Goal: Communication & Community: Answer question/provide support

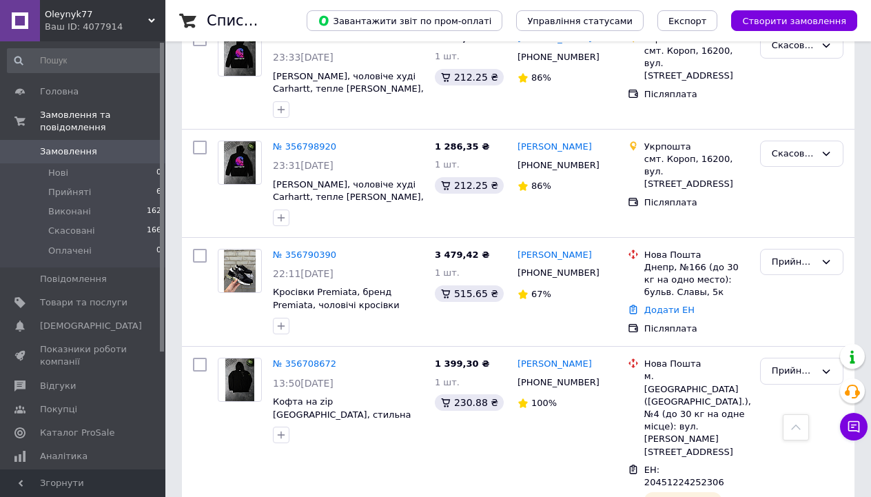
scroll to position [700, 0]
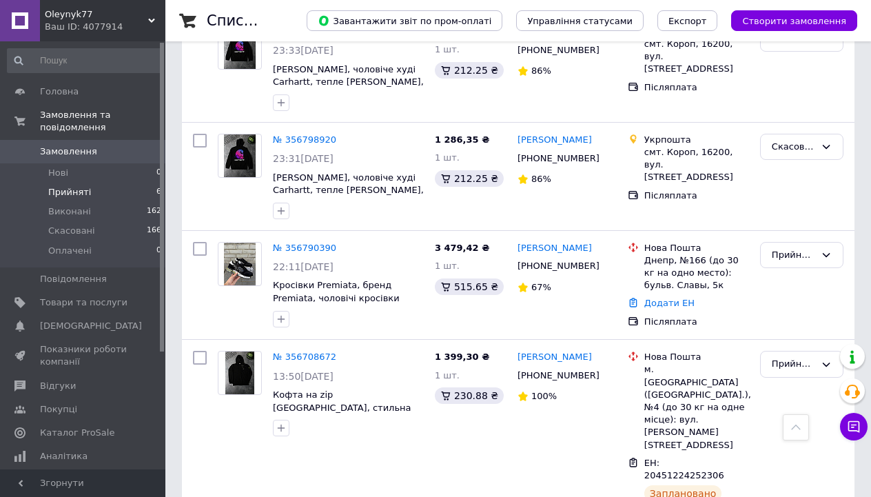
click at [112, 200] on li "Прийняті 6" at bounding box center [84, 192] width 169 height 19
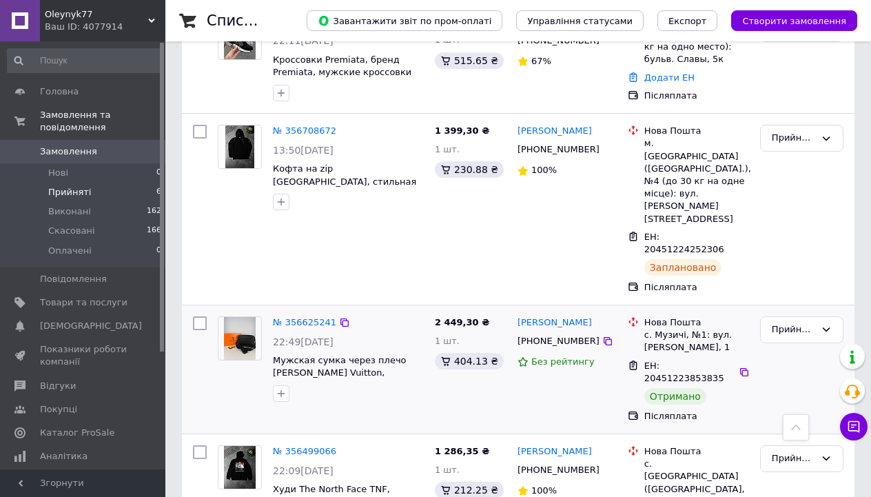
scroll to position [417, 0]
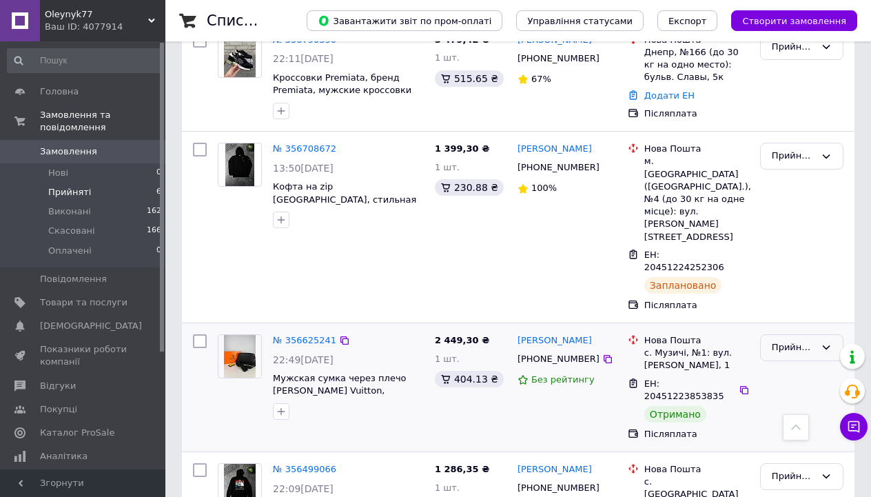
click at [802, 340] on div "Прийнято" at bounding box center [792, 347] width 43 height 14
click at [788, 364] on li "Виконано" at bounding box center [801, 376] width 82 height 25
click at [85, 236] on span "Скасовані" at bounding box center [71, 231] width 47 height 12
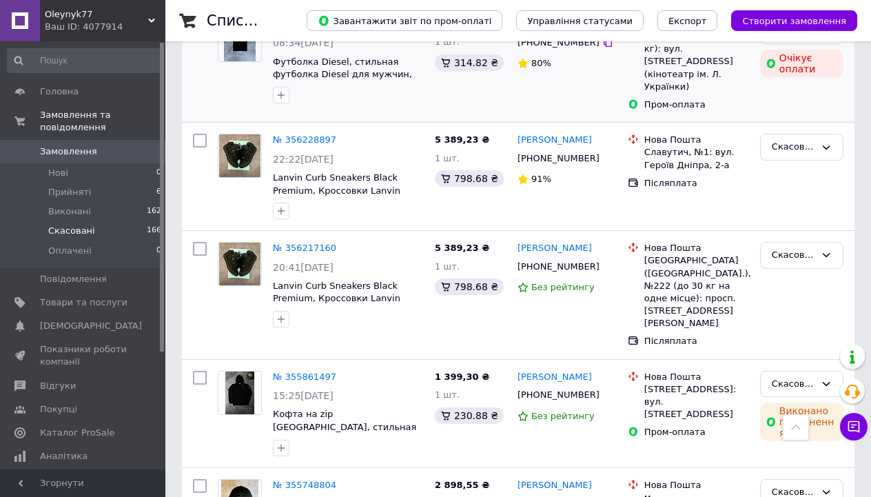
scroll to position [960, 0]
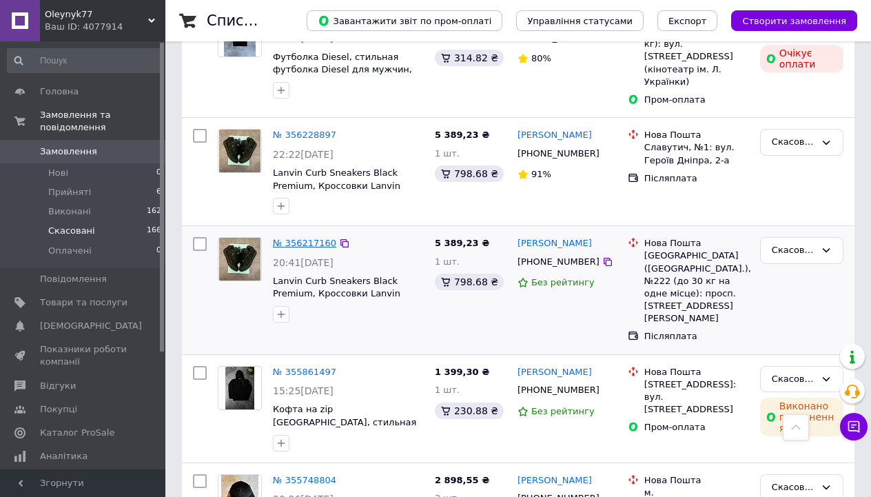
click at [299, 238] on link "№ 356217160" at bounding box center [304, 243] width 63 height 10
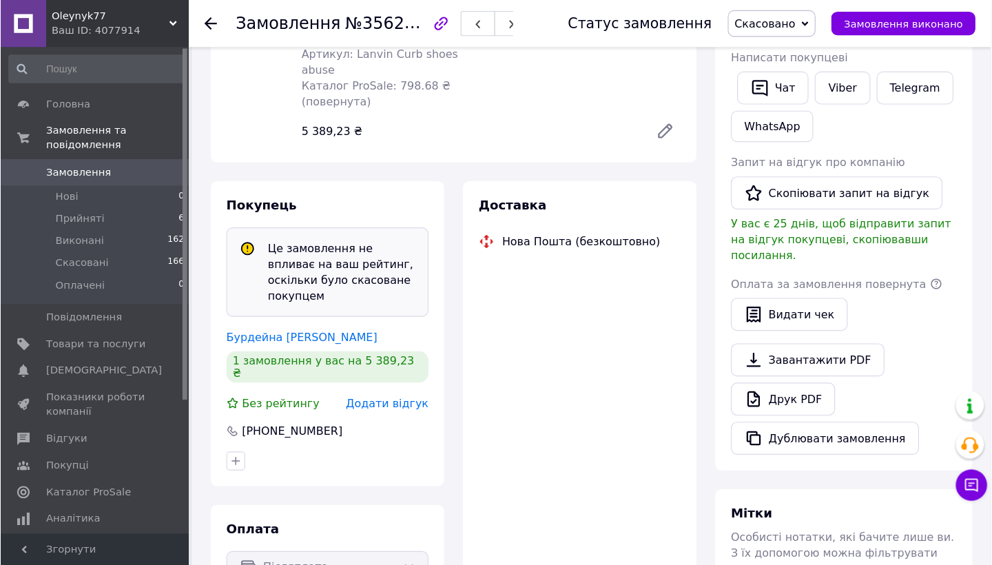
scroll to position [275, 0]
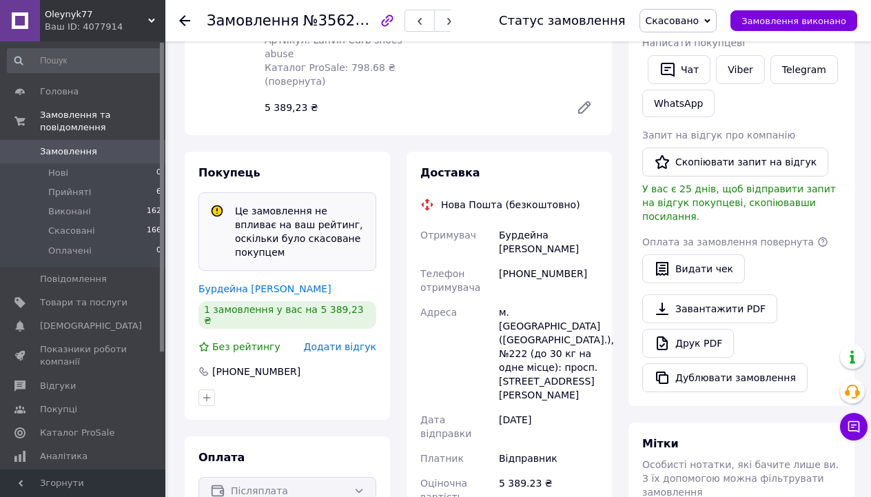
click at [519, 223] on div "Бурдейна [PERSON_NAME]" at bounding box center [548, 241] width 105 height 39
copy div "Бурдейна [PERSON_NAME]"
click at [504, 261] on div "[PHONE_NUMBER]" at bounding box center [548, 280] width 105 height 39
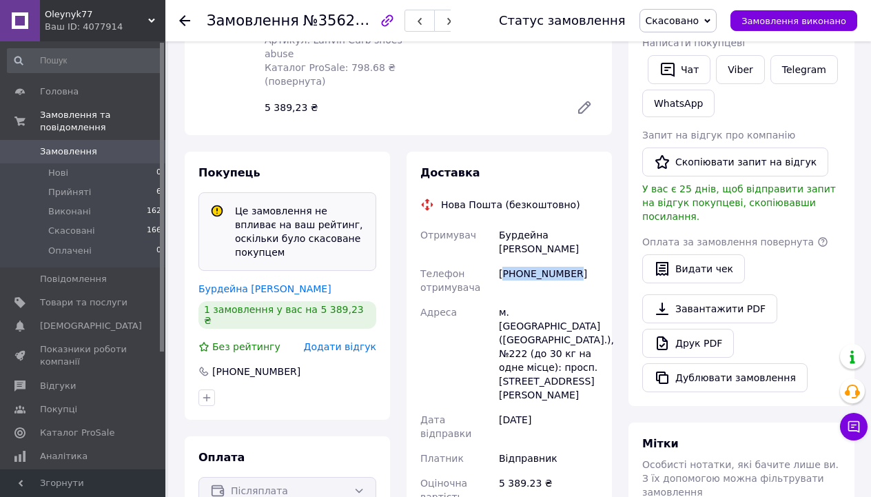
click at [504, 261] on div "[PHONE_NUMBER]" at bounding box center [548, 280] width 105 height 39
copy div "[PHONE_NUMBER]"
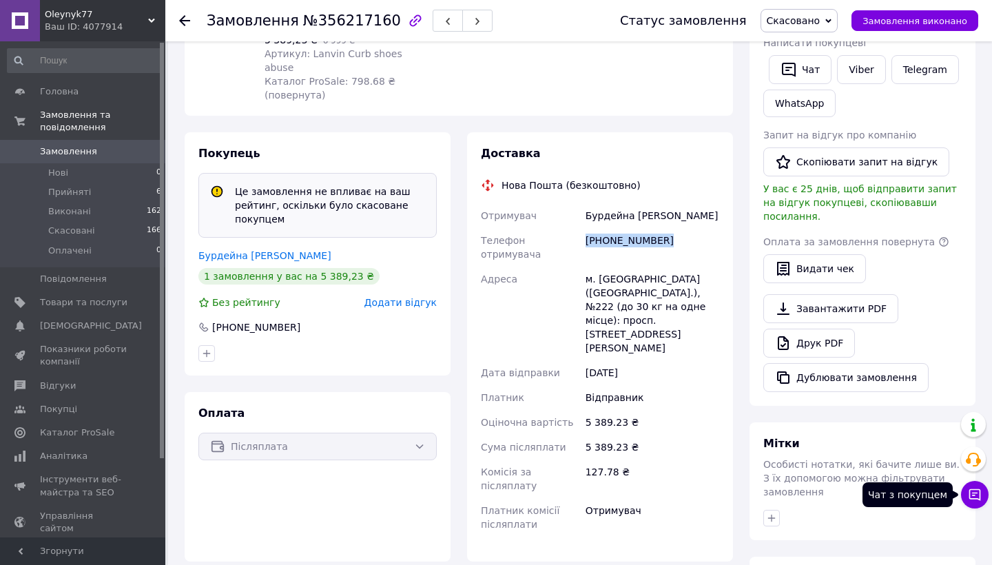
click at [870, 496] on button "Чат з покупцем" at bounding box center [975, 495] width 28 height 28
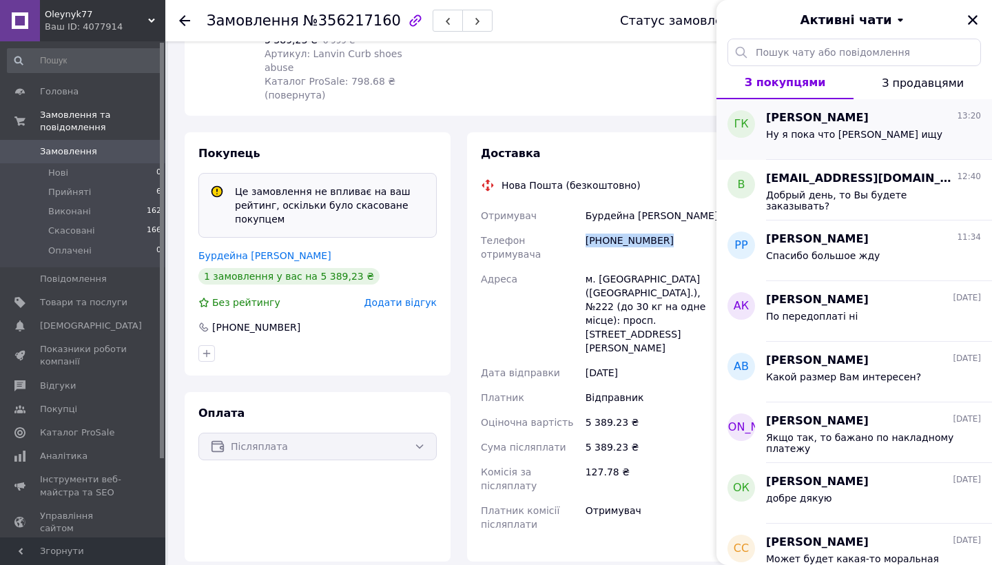
click at [836, 114] on div "[PERSON_NAME] 13:20" at bounding box center [873, 118] width 215 height 16
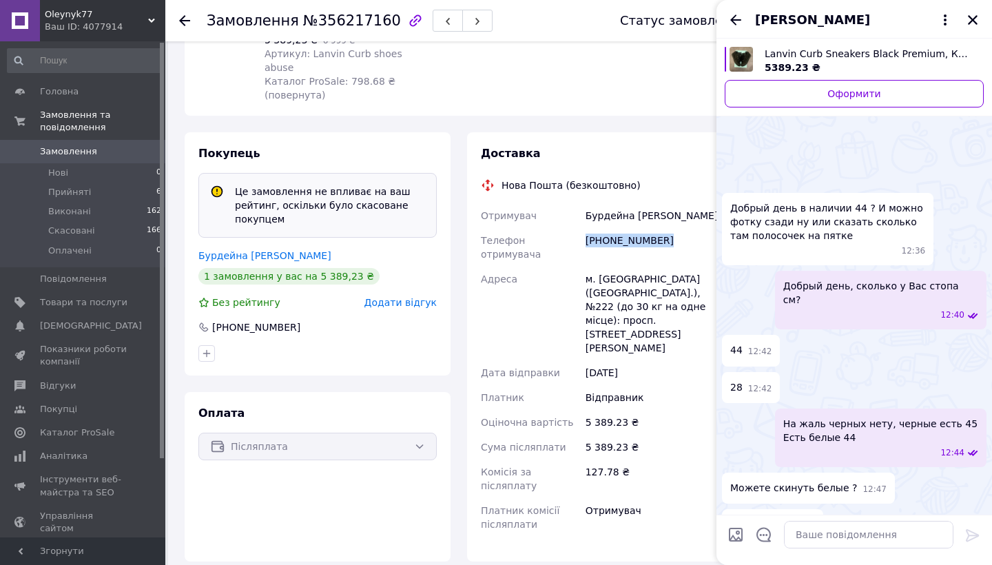
scroll to position [362, 0]
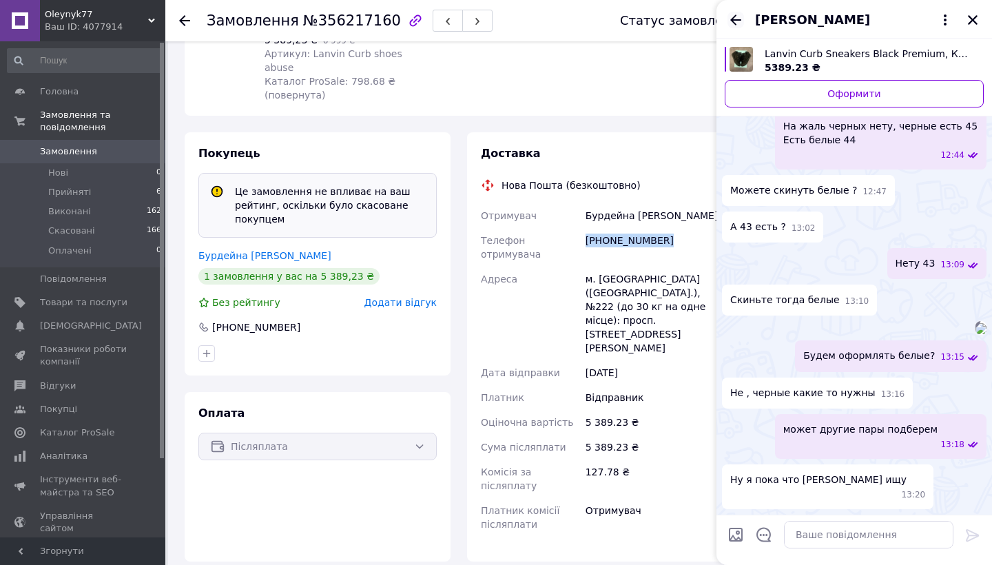
click at [741, 27] on icon "Назад" at bounding box center [735, 20] width 17 height 17
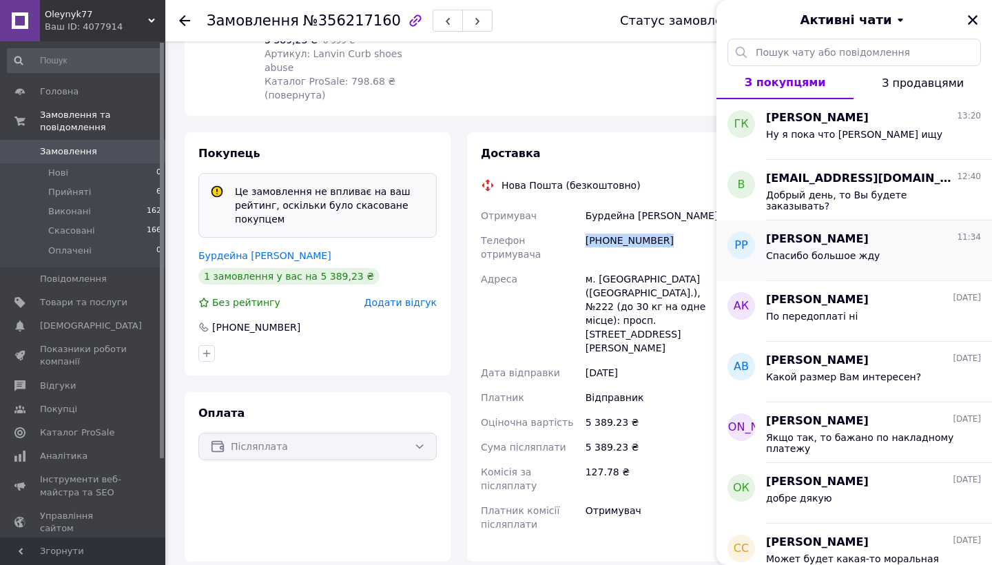
click at [848, 263] on div "Спасибо большое жду" at bounding box center [823, 259] width 114 height 19
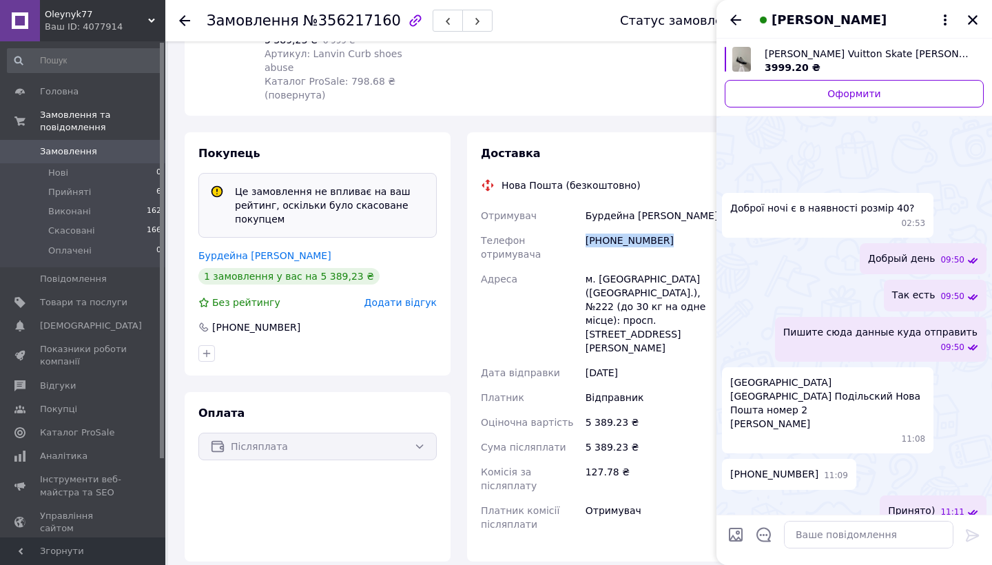
scroll to position [39, 0]
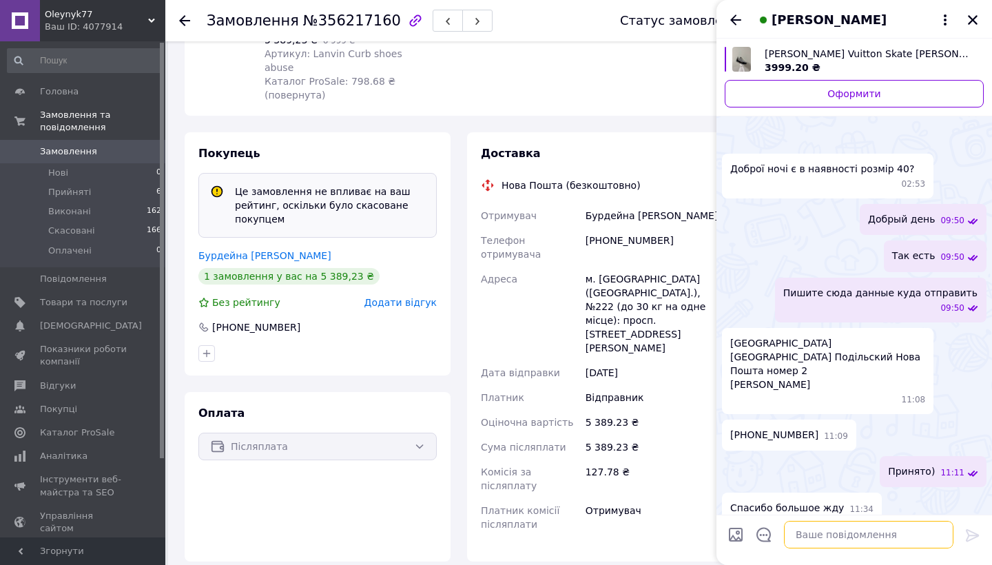
click at [824, 496] on textarea at bounding box center [868, 535] width 169 height 28
type textarea "д"
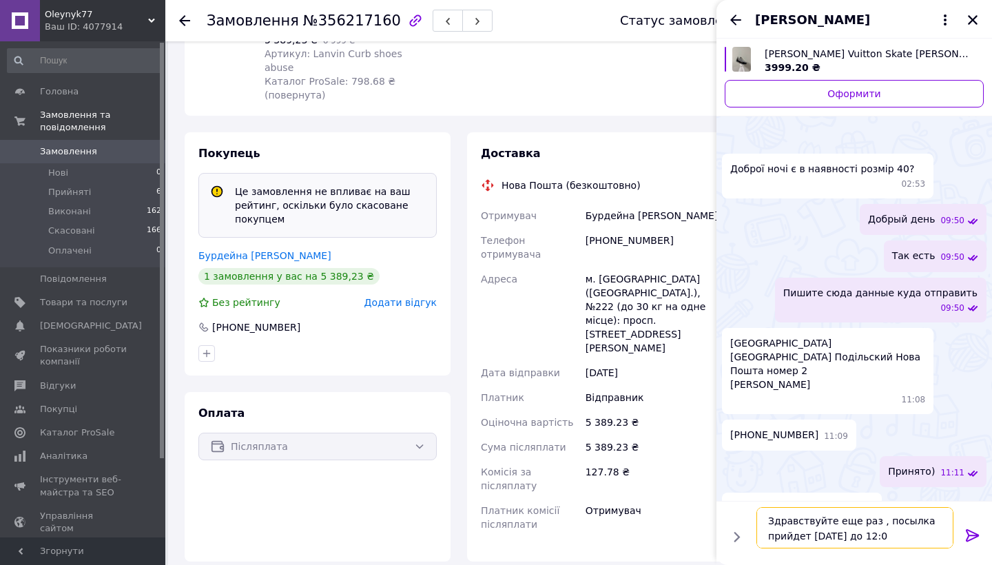
type textarea "Здравствуйте еще раз , посылка прийдет [DATE] до 12:00"
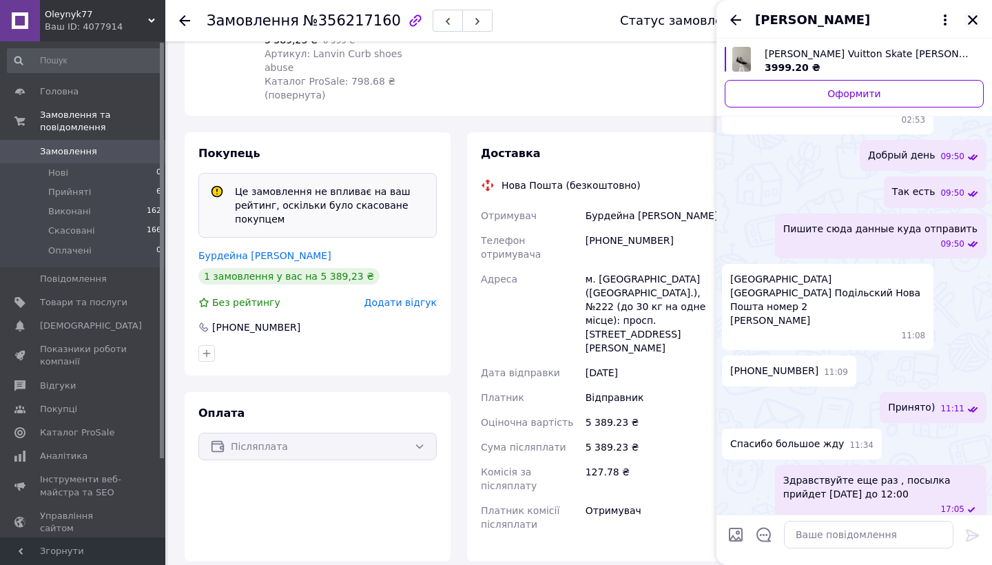
click at [870, 20] on button "Закрити" at bounding box center [972, 20] width 17 height 17
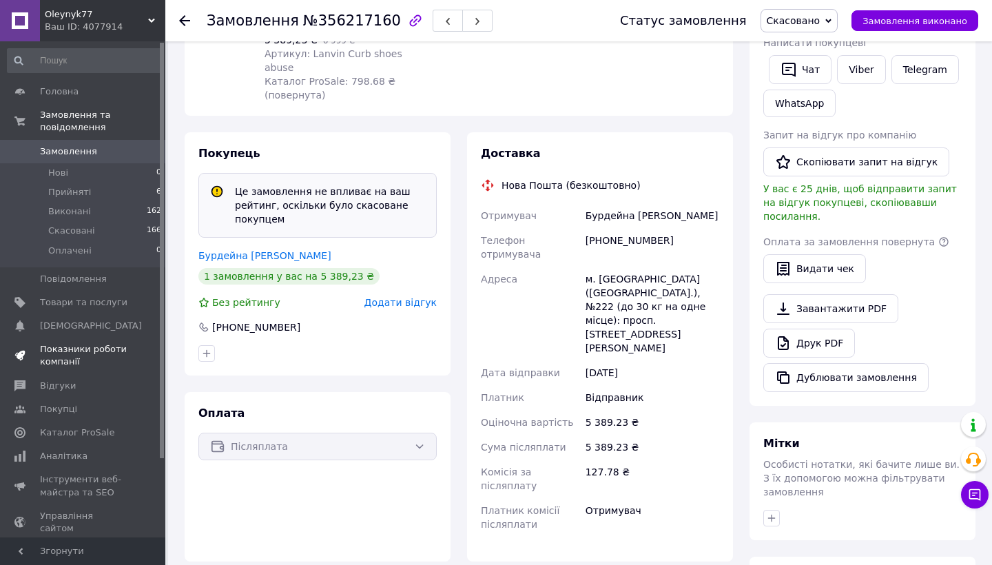
click at [94, 347] on span "Показники роботи компанії" at bounding box center [83, 355] width 87 height 25
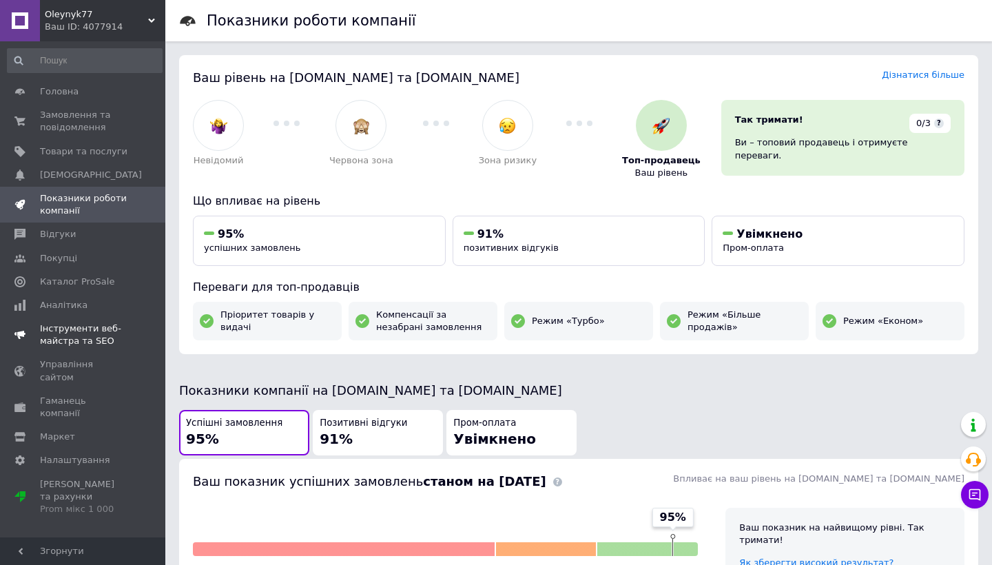
click at [77, 324] on span "Інструменти веб-майстра та SEO" at bounding box center [83, 334] width 87 height 25
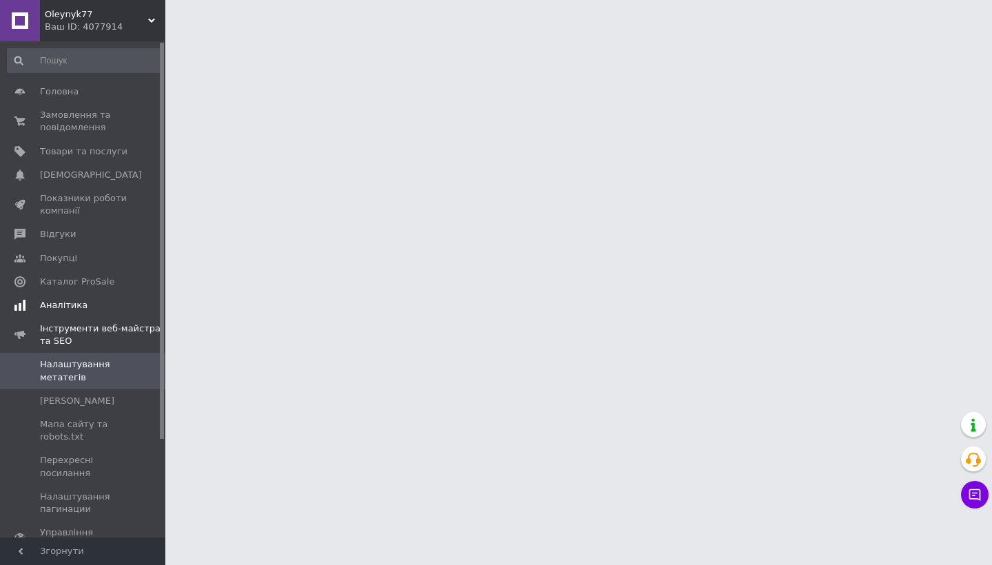
click at [81, 304] on span "Аналітика" at bounding box center [64, 305] width 48 height 12
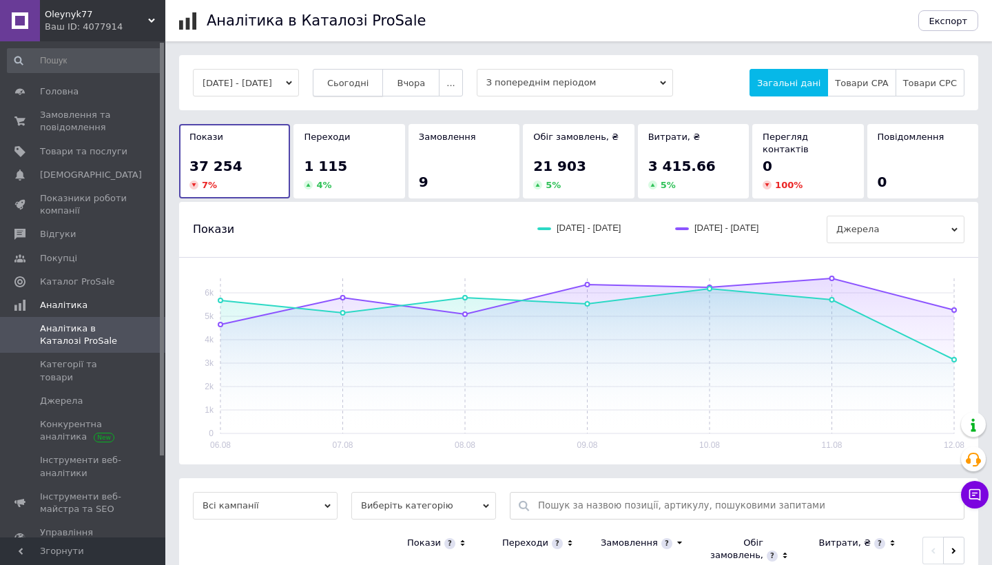
click at [384, 91] on button "Сьогодні" at bounding box center [348, 83] width 71 height 28
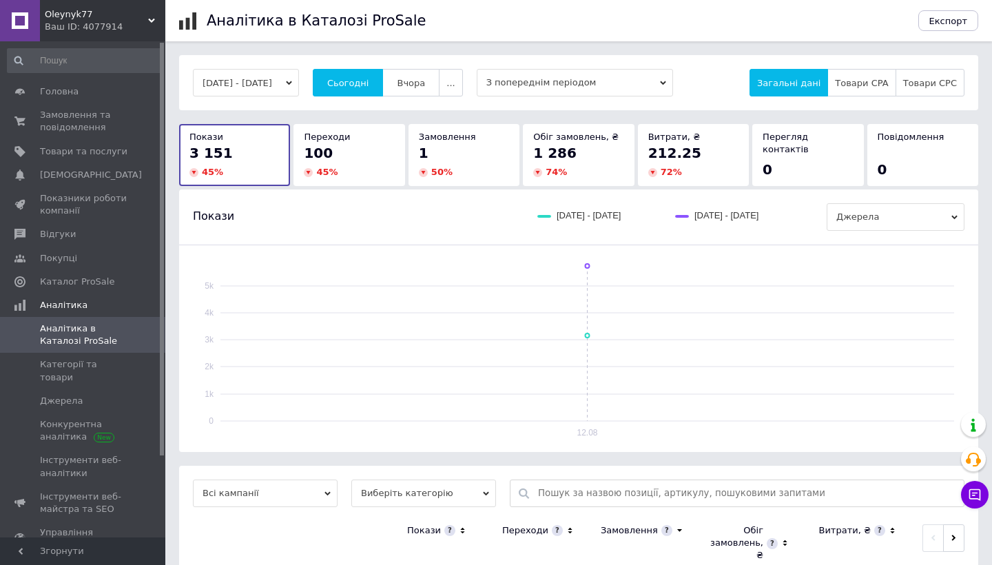
click at [284, 83] on button "[DATE] - [DATE]" at bounding box center [246, 83] width 106 height 28
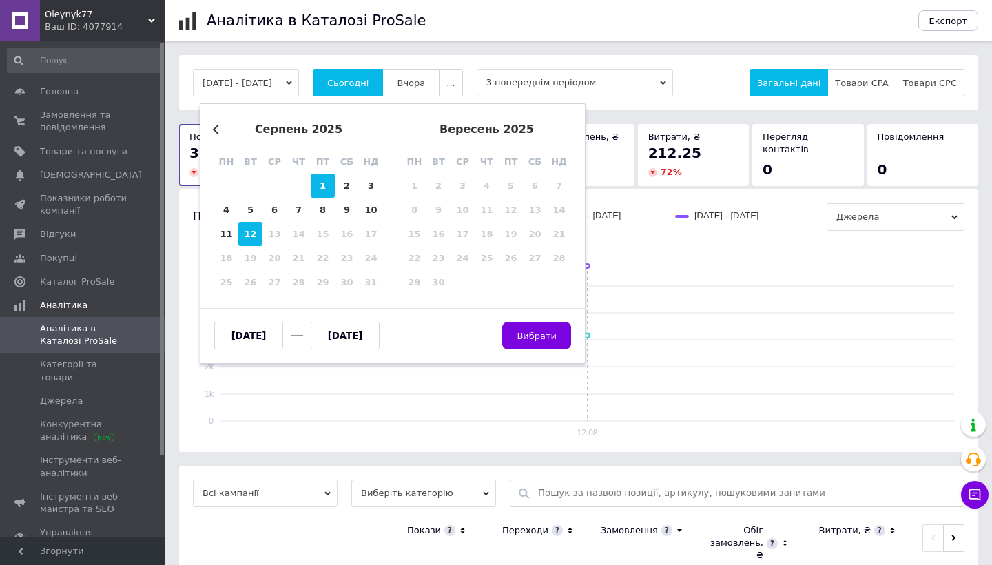
click at [324, 184] on div "1" at bounding box center [323, 186] width 24 height 24
type input "[DATE]"
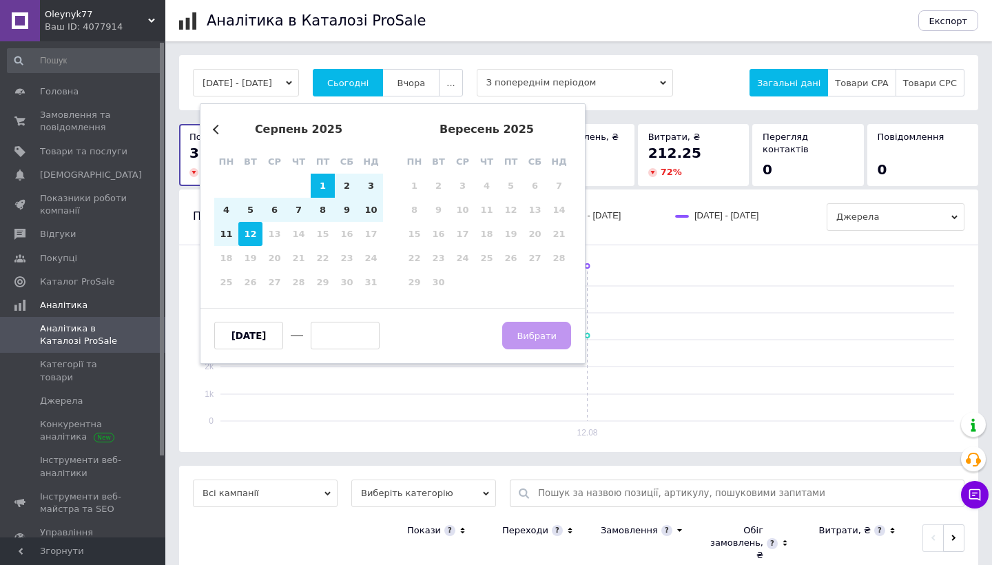
click at [250, 240] on div "12" at bounding box center [250, 234] width 24 height 24
type input "[DATE]"
click at [528, 331] on span "Вибрати" at bounding box center [537, 336] width 40 height 10
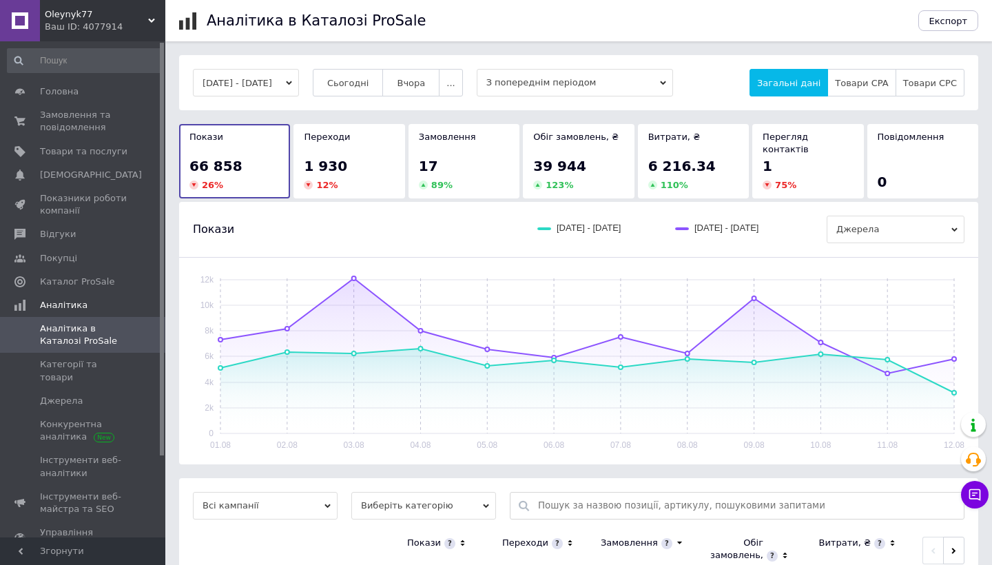
click at [484, 156] on div "17" at bounding box center [464, 165] width 90 height 19
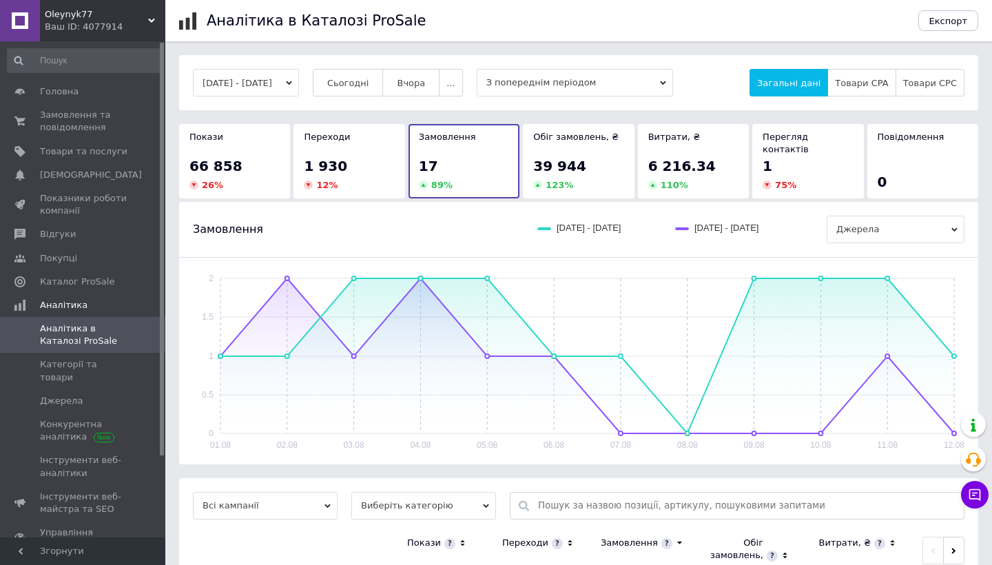
click at [276, 97] on div "[DATE] - [DATE] Сьогодні [GEOGRAPHIC_DATA] ... З попереднім періодом Загальні д…" at bounding box center [578, 82] width 799 height 55
click at [289, 75] on button "[DATE] - [DATE]" at bounding box center [246, 83] width 106 height 28
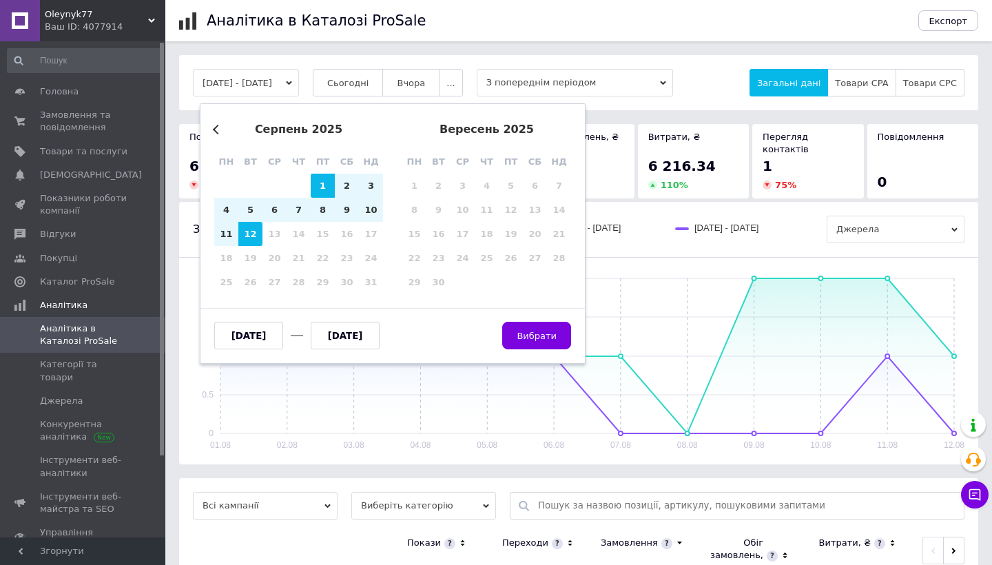
click at [206, 132] on div "Previous Month серпень 2025 пн вт ср чт пт сб нд 28 29 30 31 1 2 3 4 5 6 7 8 9 …" at bounding box center [393, 233] width 386 height 260
click at [225, 132] on div "серпень 2025" at bounding box center [298, 129] width 169 height 12
click at [216, 132] on button "Previous Month" at bounding box center [218, 130] width 10 height 10
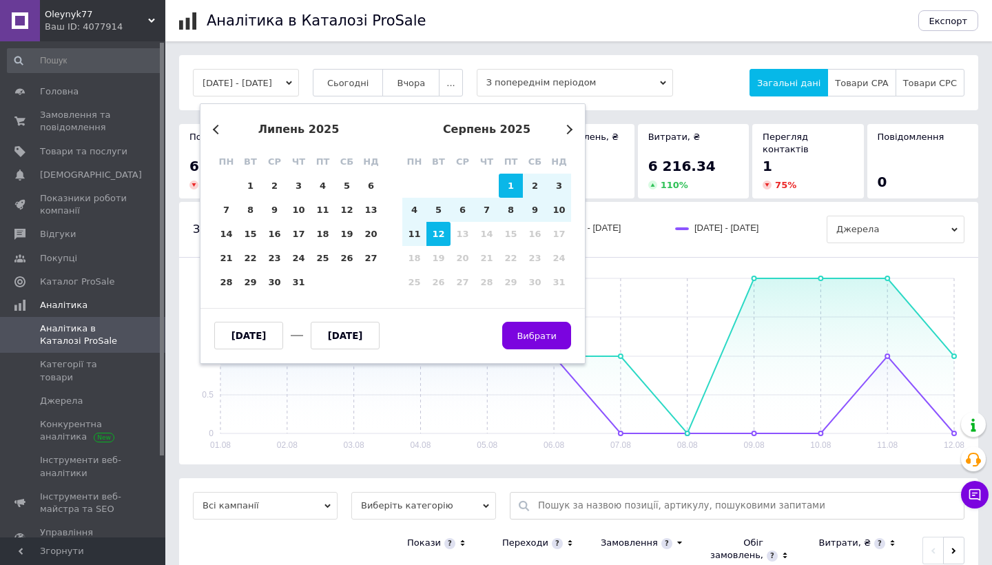
click at [216, 132] on button "Previous Month" at bounding box center [218, 130] width 10 height 10
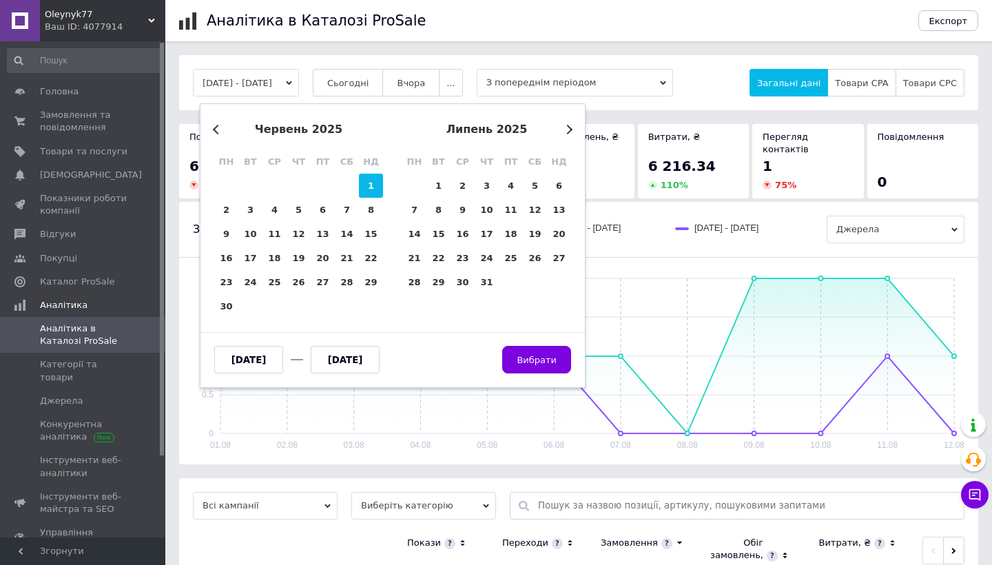
click at [365, 186] on div "1" at bounding box center [371, 186] width 24 height 24
type input "[DATE]"
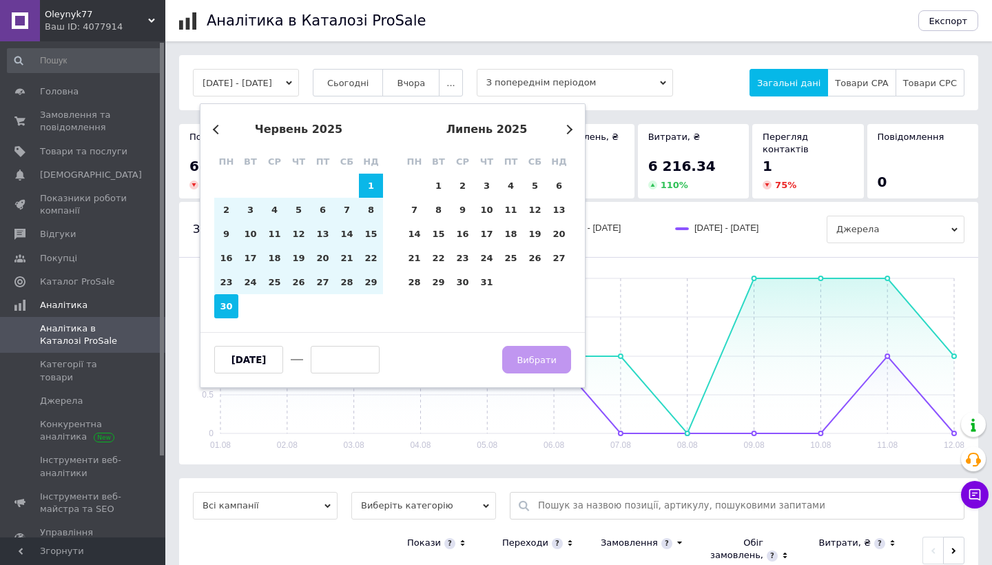
click at [224, 312] on div "30" at bounding box center [226, 306] width 24 height 24
type input "[DATE]"
click at [548, 358] on span "Вибрати" at bounding box center [537, 360] width 40 height 10
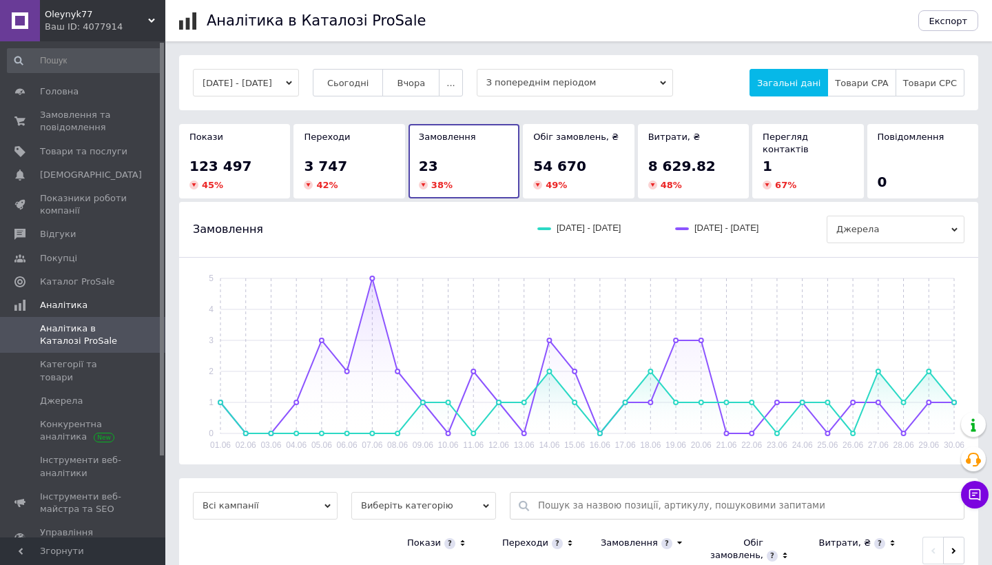
click at [299, 93] on button "[DATE] - [DATE]" at bounding box center [246, 83] width 106 height 28
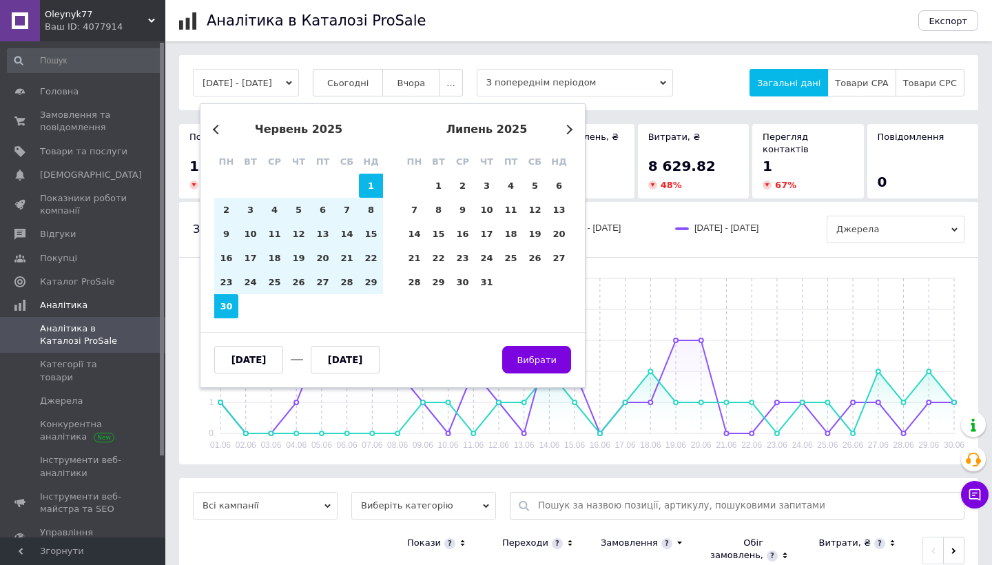
click at [568, 134] on div "липень 2025" at bounding box center [486, 129] width 169 height 12
click at [430, 191] on div "1" at bounding box center [438, 186] width 24 height 24
type input "[DATE]"
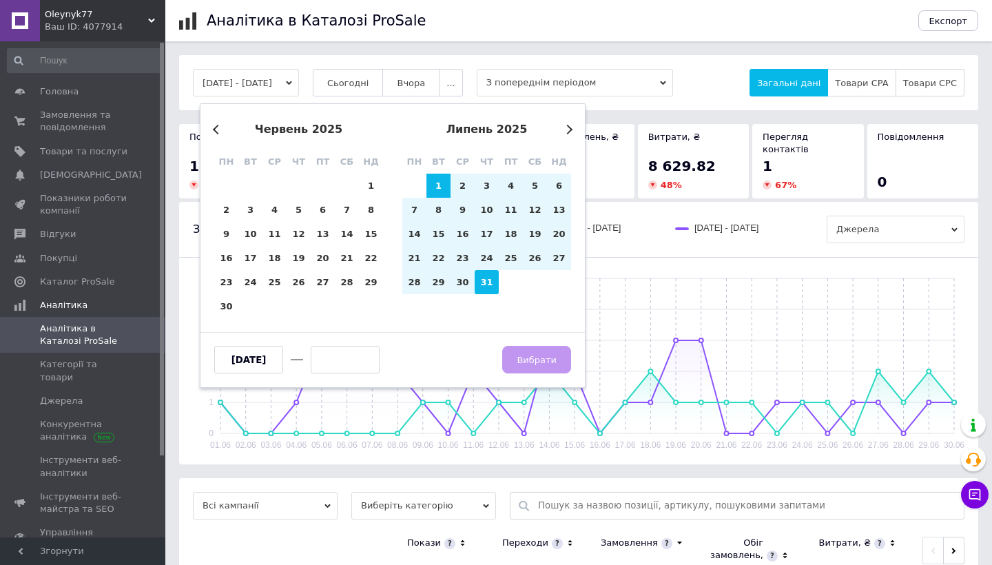
click at [493, 284] on div "31" at bounding box center [487, 282] width 24 height 24
type input "[DATE]"
click at [517, 355] on button "Вибрати" at bounding box center [536, 360] width 69 height 28
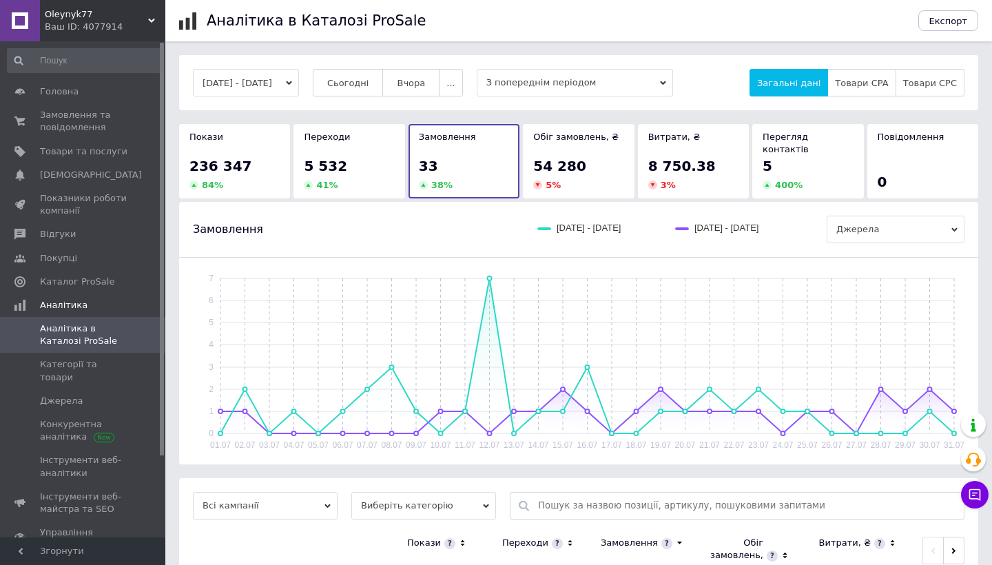
click at [299, 81] on button "[DATE] - [DATE]" at bounding box center [246, 83] width 106 height 28
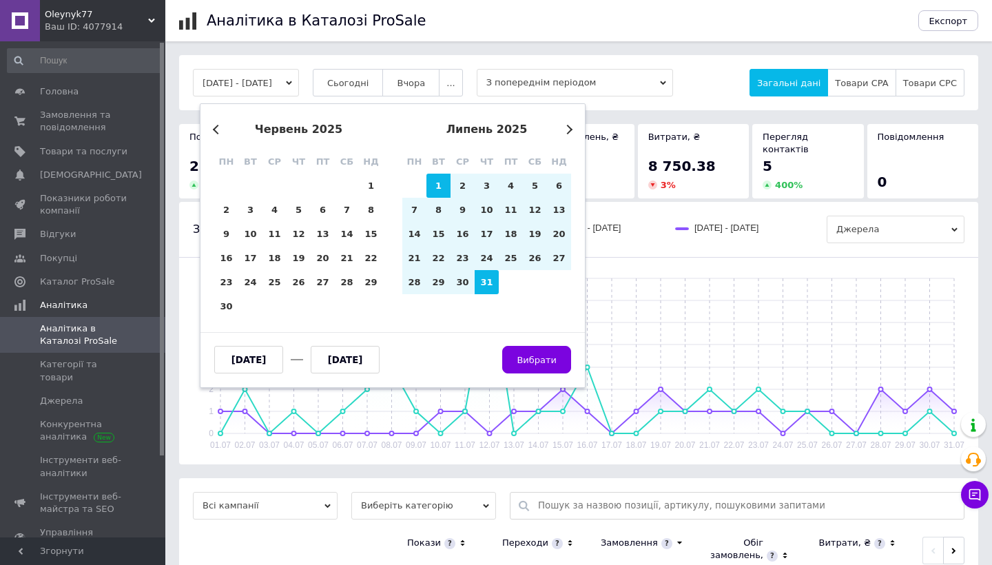
click at [571, 129] on button "Next Month" at bounding box center [568, 130] width 10 height 10
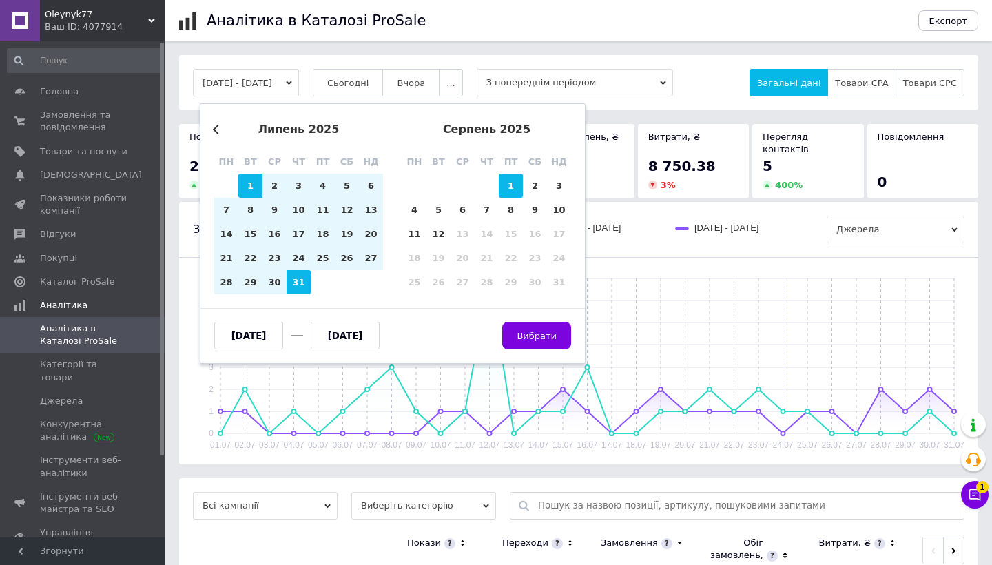
click at [516, 176] on div "1" at bounding box center [511, 186] width 24 height 24
type input "[DATE]"
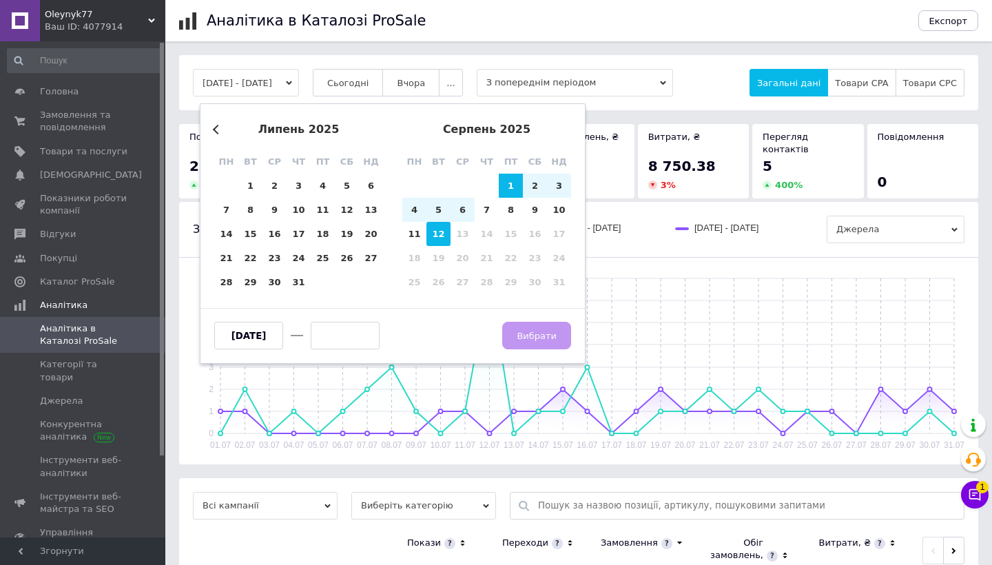
click at [444, 236] on div "12" at bounding box center [438, 234] width 24 height 24
type input "[DATE]"
click at [555, 338] on span "Вибрати" at bounding box center [537, 336] width 40 height 10
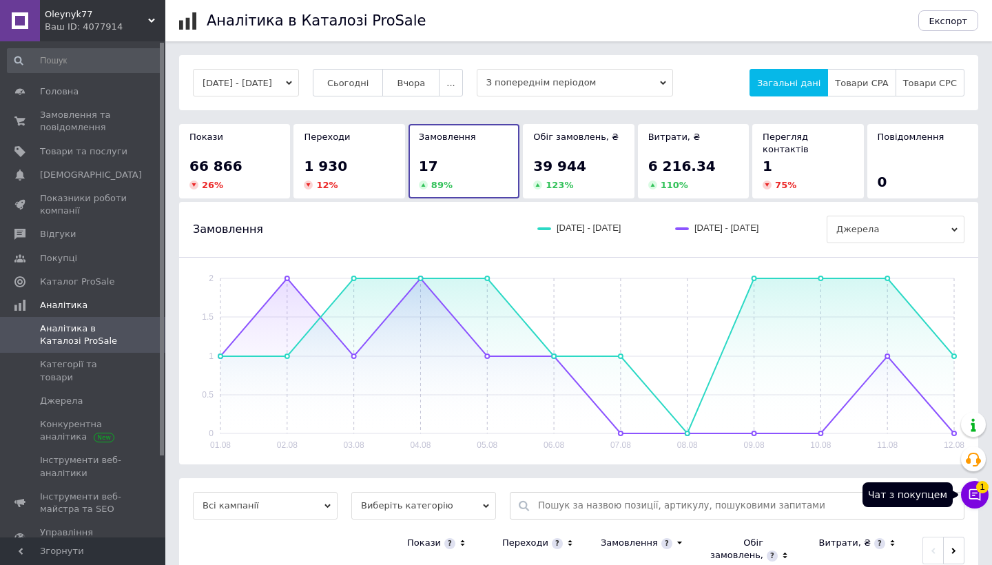
click at [870, 495] on button "Чат з покупцем 1" at bounding box center [975, 495] width 28 height 28
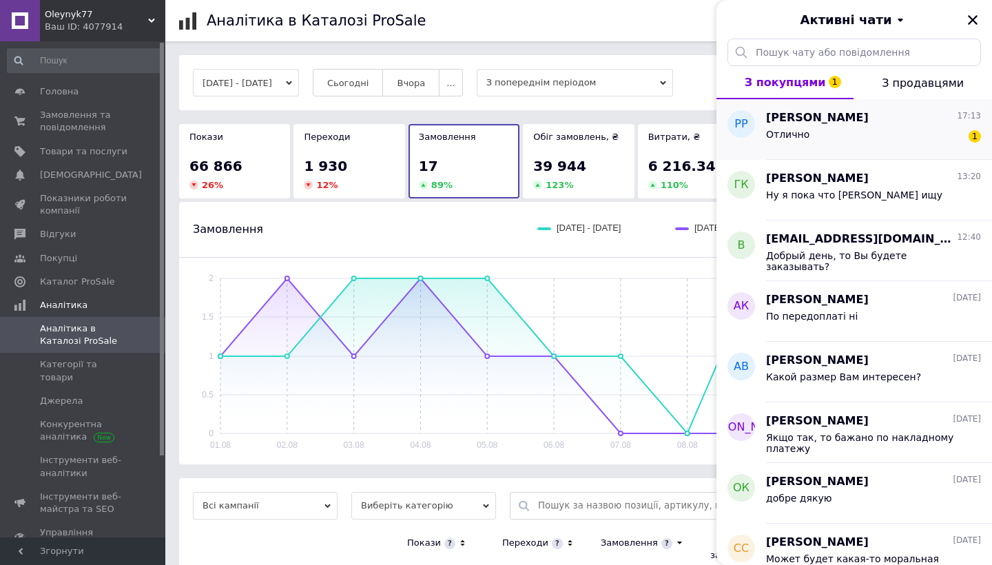
click at [870, 132] on div "Отлично 1" at bounding box center [873, 137] width 215 height 22
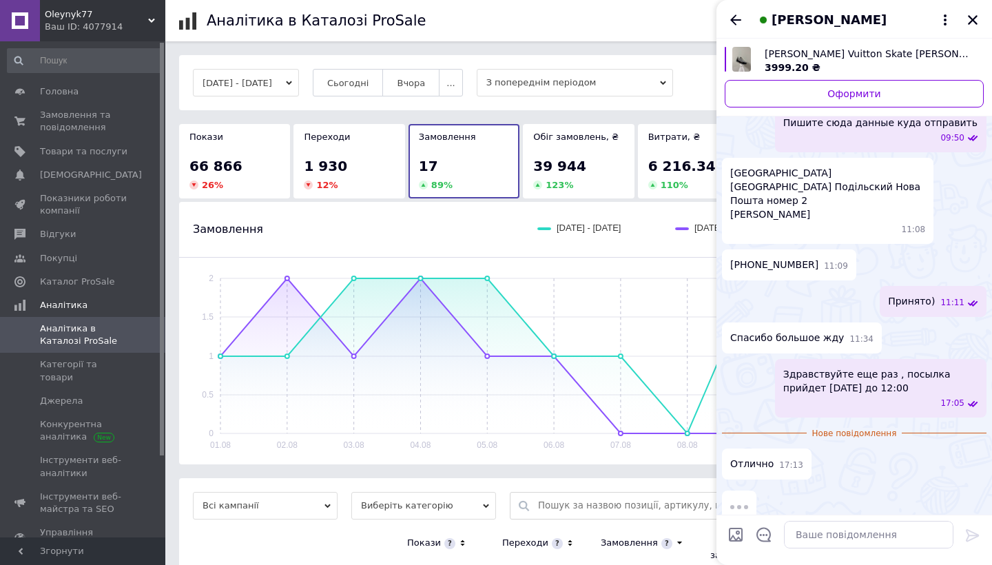
scroll to position [171, 0]
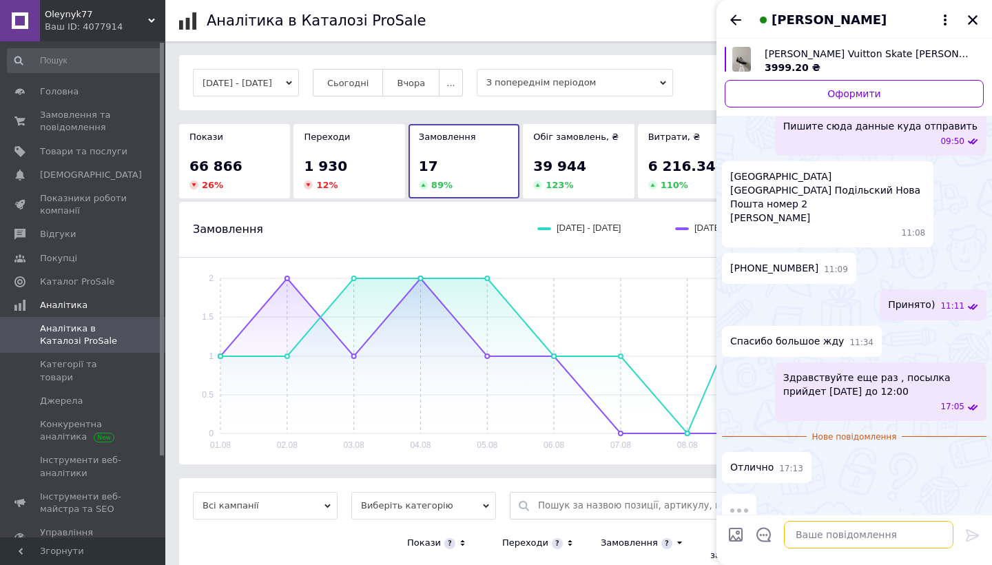
click at [853, 496] on textarea at bounding box center [868, 535] width 169 height 28
type textarea "в"
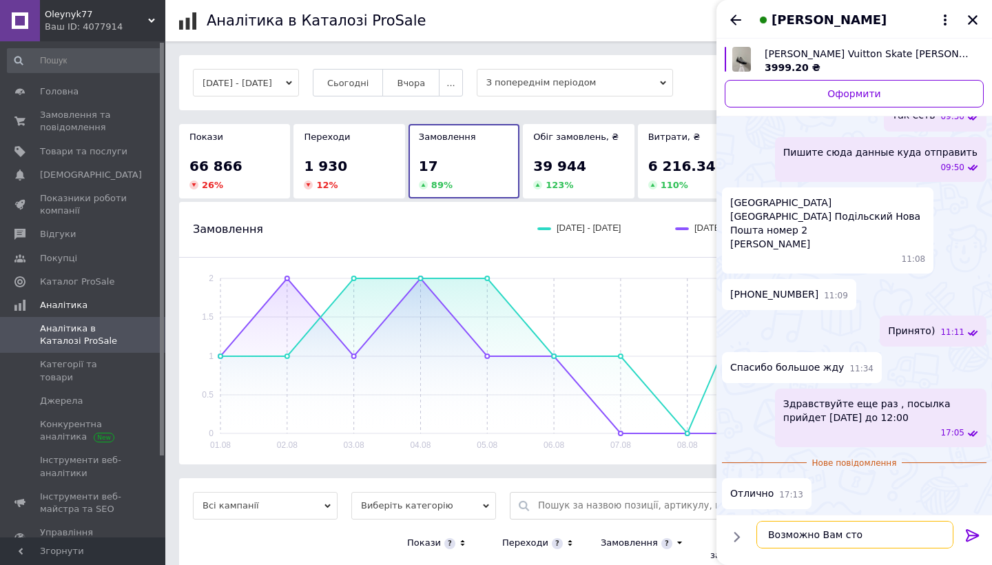
scroll to position [129, 0]
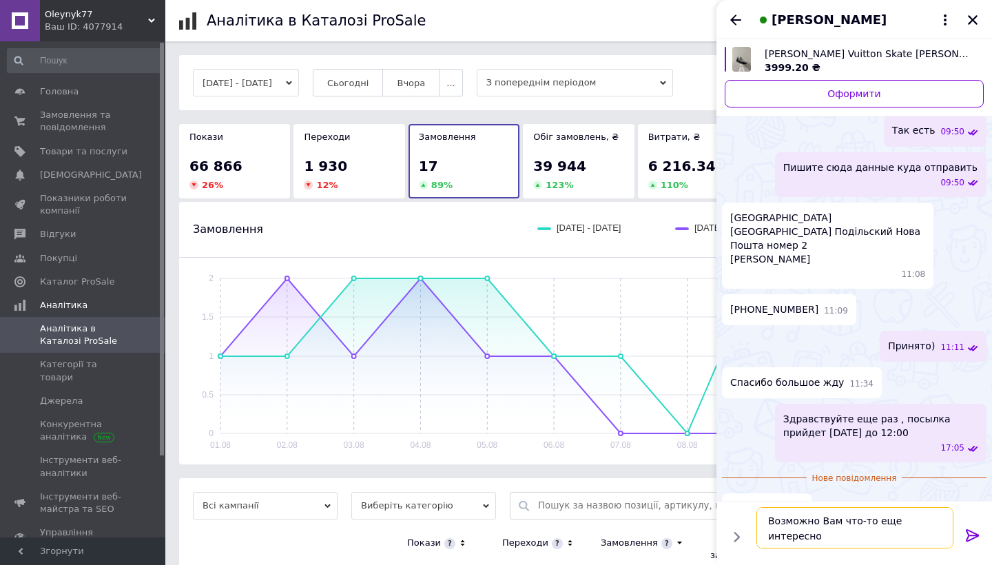
type textarea "Возможно Вам что-то еще интересно?"
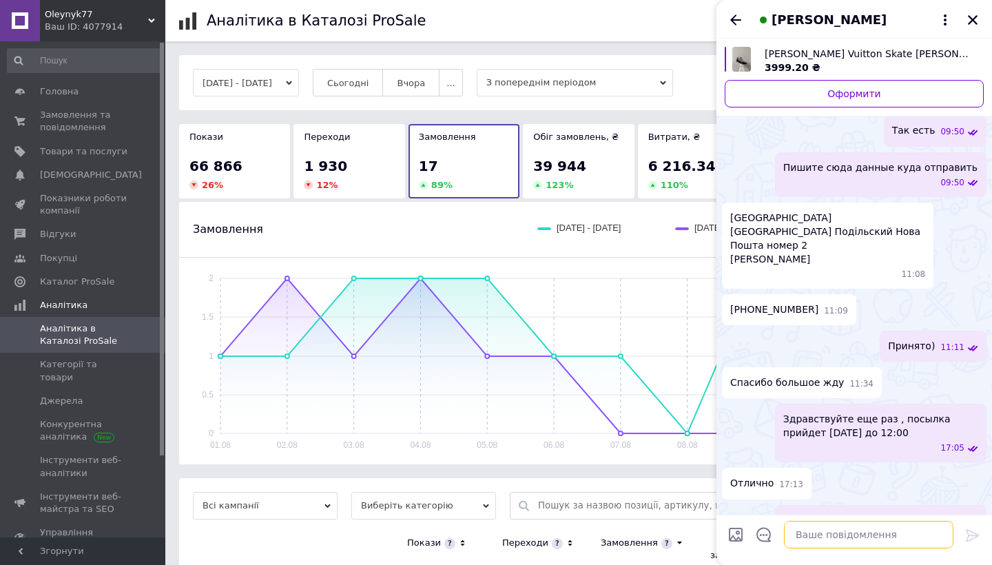
scroll to position [196, 0]
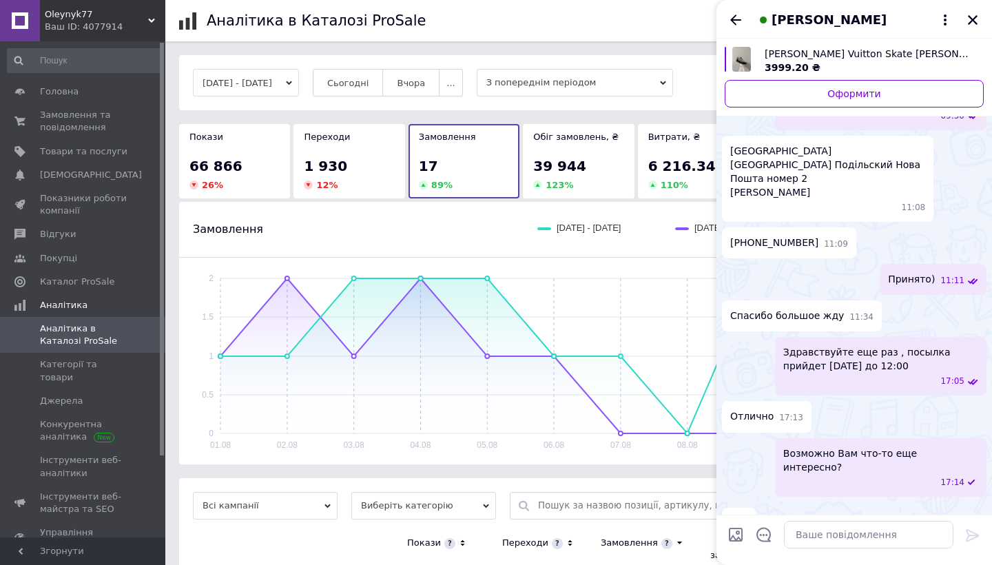
click at [870, 438] on div "Возможно Вам что-то еще интересно? 17:14" at bounding box center [880, 467] width 211 height 59
click at [862, 229] on div "[PHONE_NUMBER]:09" at bounding box center [854, 242] width 264 height 31
click at [736, 14] on icon "Назад" at bounding box center [735, 19] width 11 height 10
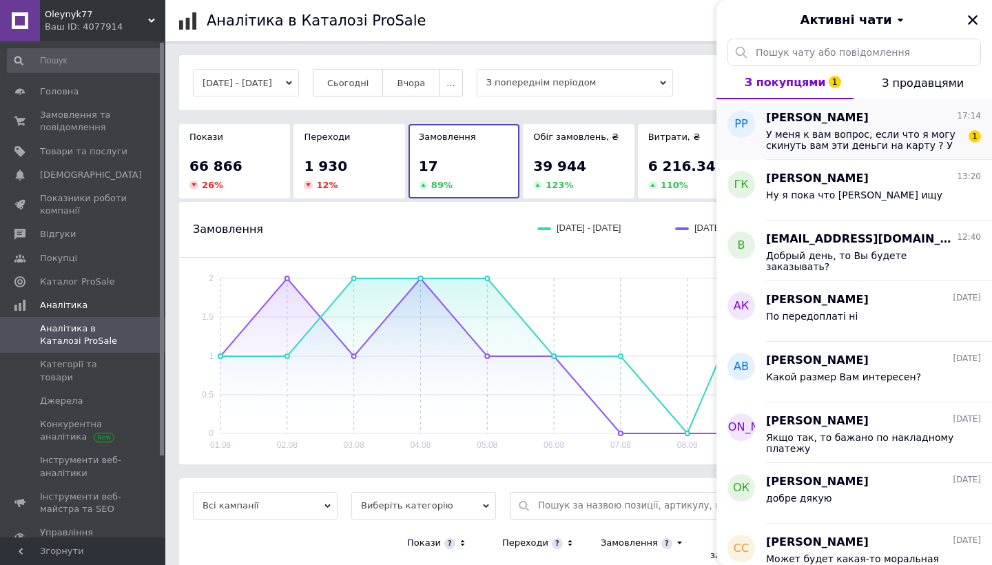
click at [870, 114] on div "Роман Р 17:14" at bounding box center [873, 118] width 215 height 16
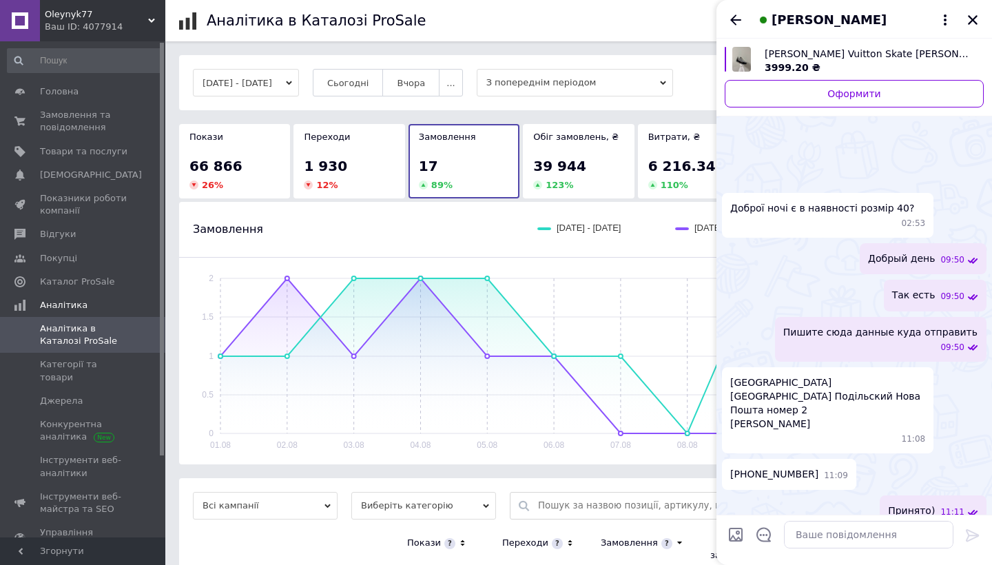
scroll to position [293, 0]
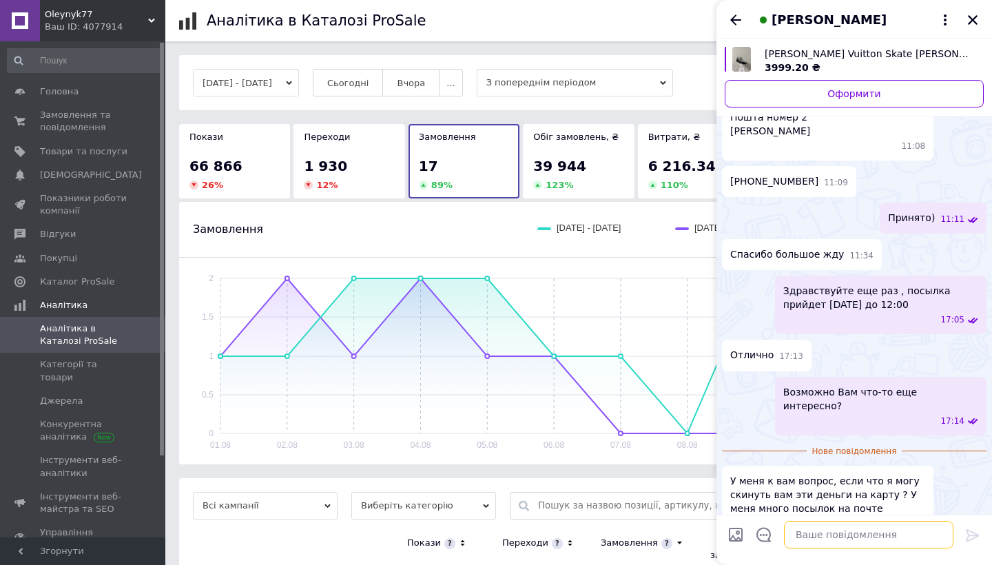
click at [869, 496] on textarea at bounding box center [868, 535] width 169 height 28
type textarea "о"
type textarea "О"
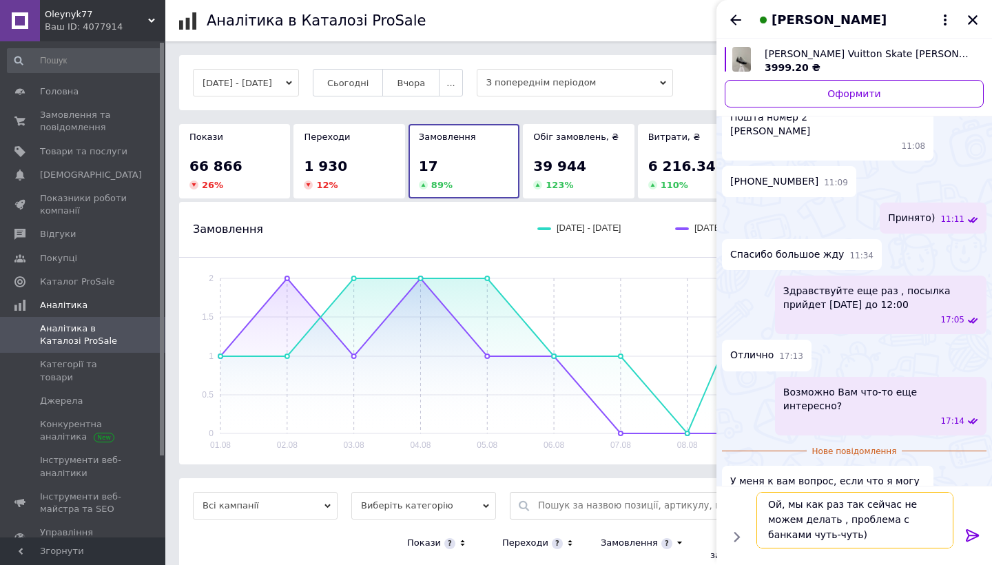
type textarea "Ой, мы как раз так сейчас не можем делать , проблема с банками чуть-чуть"
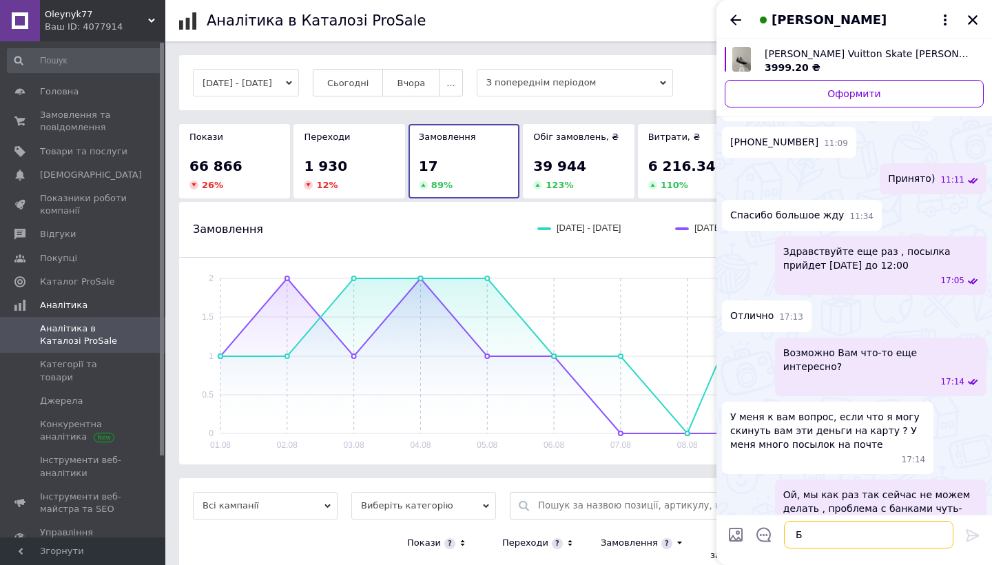
scroll to position [361, 0]
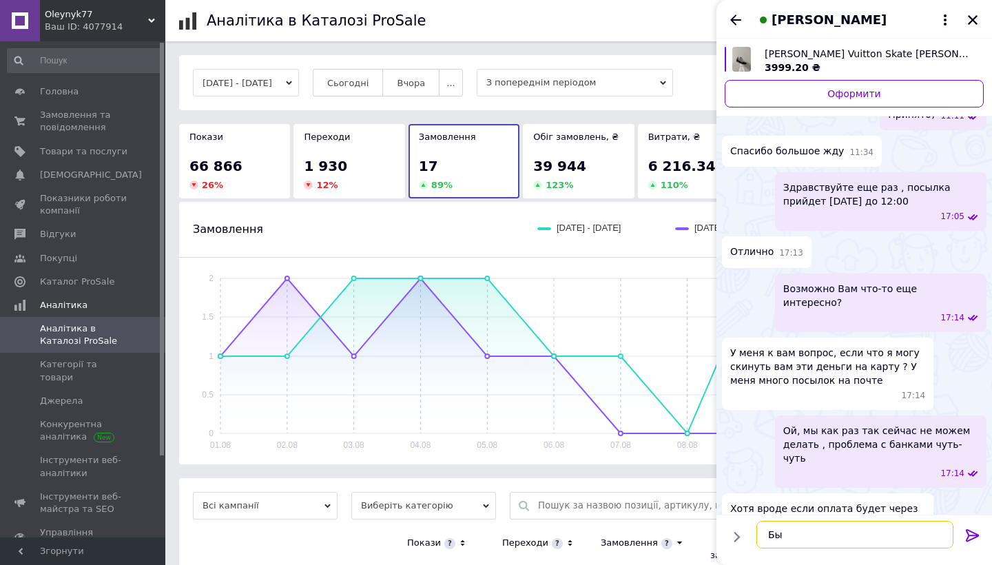
type textarea "Б"
type textarea "По идее все должно быть хорошо"
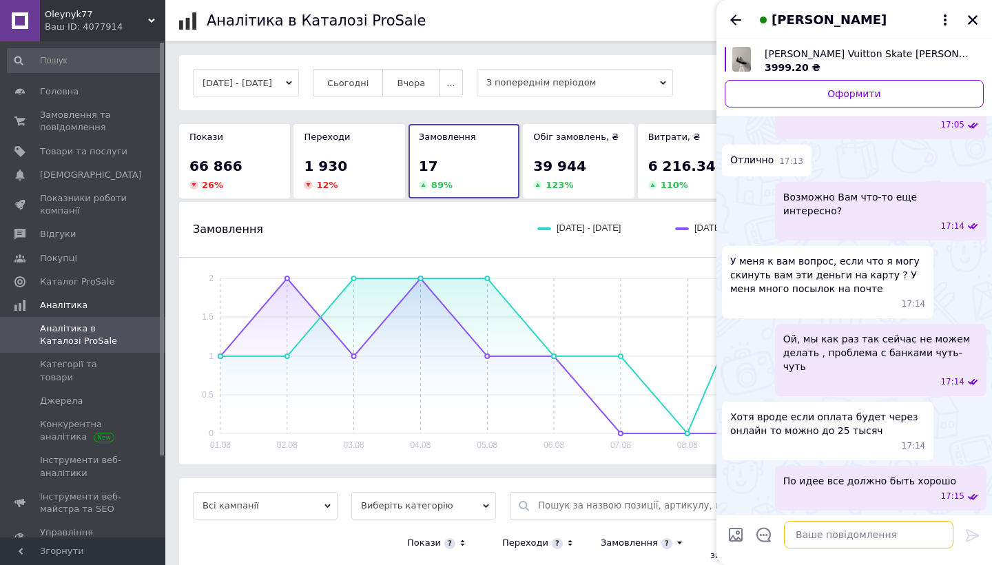
scroll to position [475, 0]
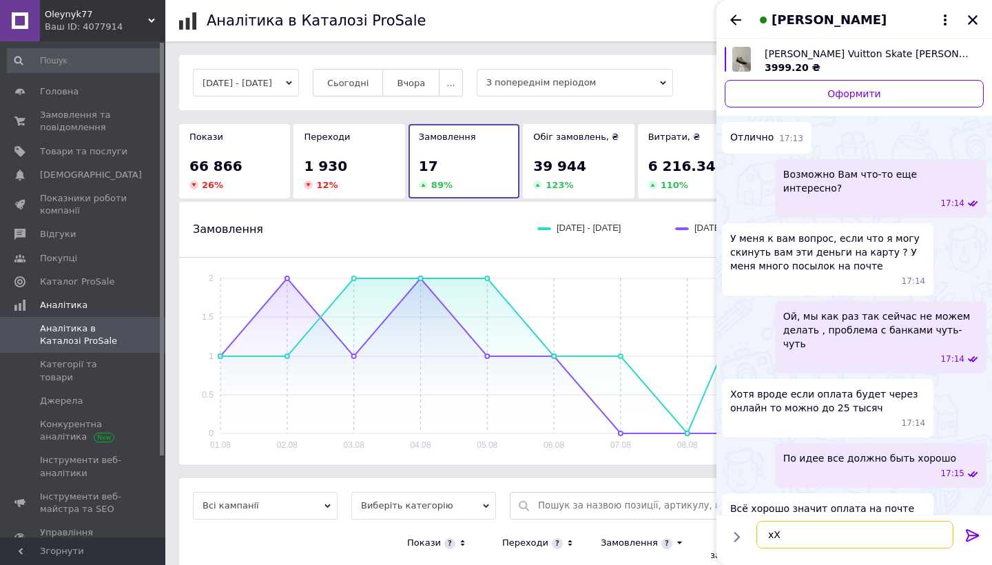
type textarea "х"
type textarea "Хорошо , договорились"
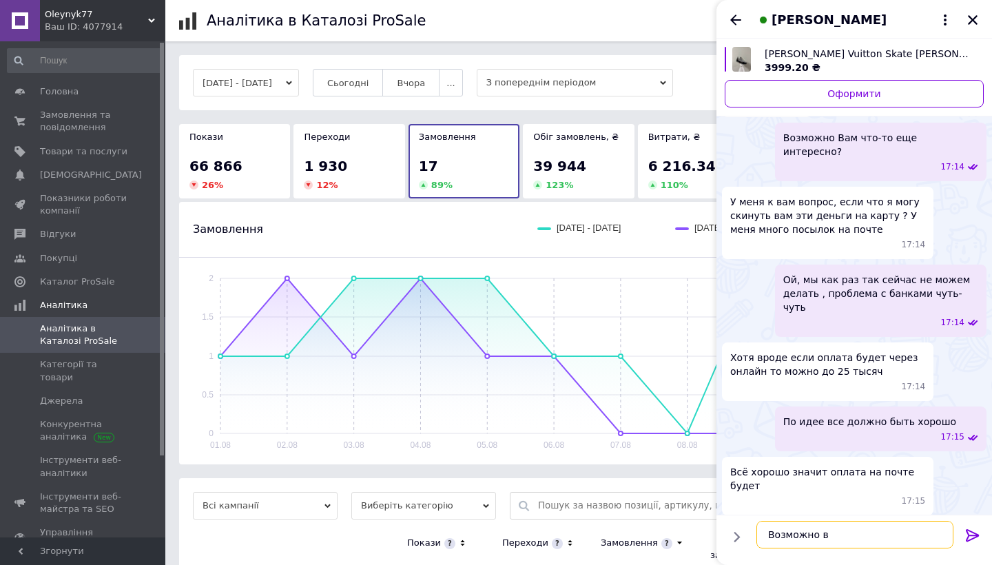
scroll to position [576, 0]
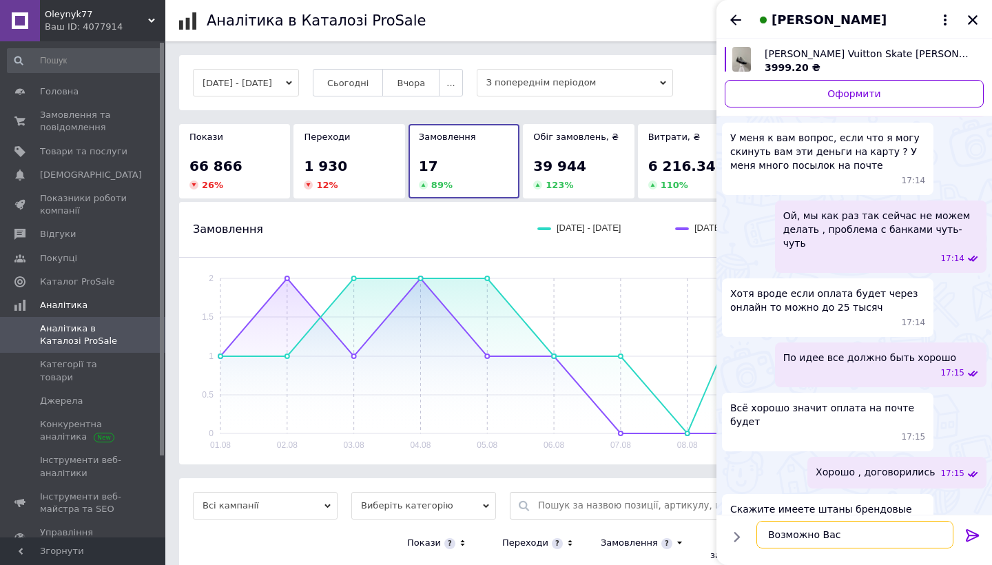
type textarea "Возможно Вас"
type textarea "т"
type textarea "[PERSON_NAME]"
type textarea "в"
type textarea "вЫ"
